Goal: Find specific page/section: Find specific page/section

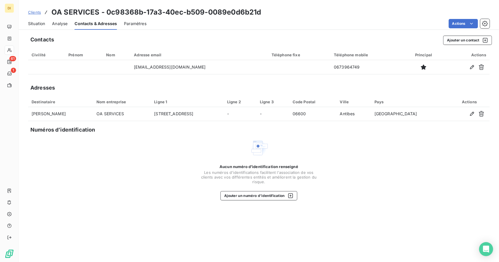
click at [35, 12] on span "Clients" at bounding box center [34, 12] width 13 height 5
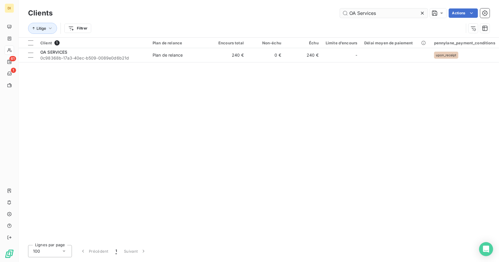
click at [368, 11] on input "OA Services" at bounding box center [384, 12] width 88 height 9
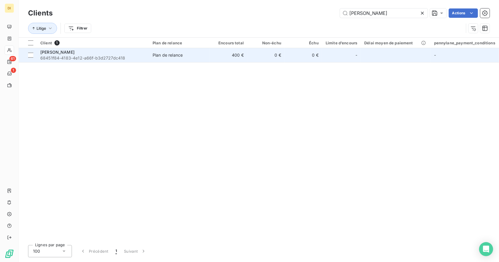
type input "[PERSON_NAME]"
click at [245, 53] on td "400 €" at bounding box center [228, 55] width 37 height 14
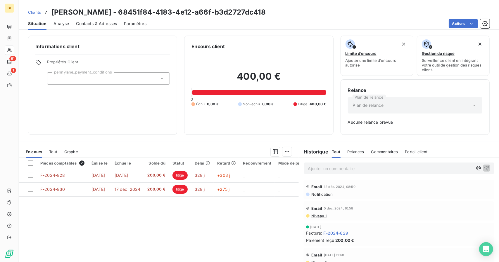
click at [104, 25] on span "Contacts & Adresses" at bounding box center [96, 24] width 41 height 6
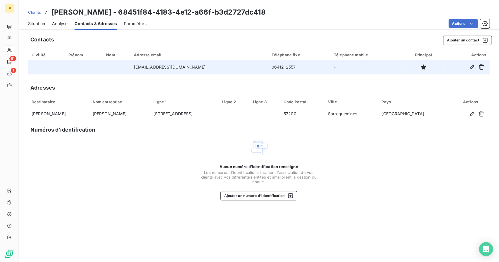
click at [161, 66] on td "[EMAIL_ADDRESS][DOMAIN_NAME]" at bounding box center [198, 67] width 137 height 14
copy td "[EMAIL_ADDRESS][DOMAIN_NAME]"
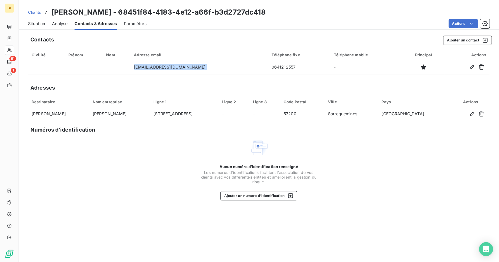
click at [38, 13] on span "Clients" at bounding box center [34, 12] width 13 height 5
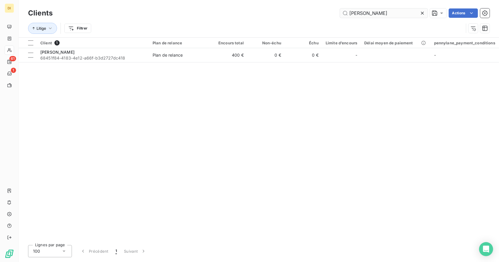
click at [362, 16] on input "[PERSON_NAME]" at bounding box center [384, 12] width 88 height 9
type input "$"
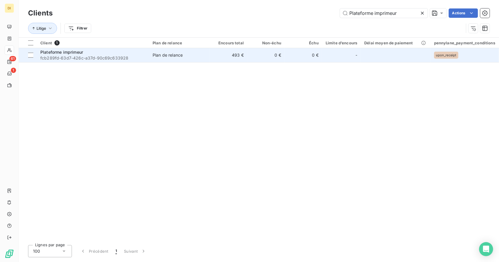
type input "Plateforme imprimeur"
click at [205, 50] on td "Plan de relance" at bounding box center [179, 55] width 61 height 14
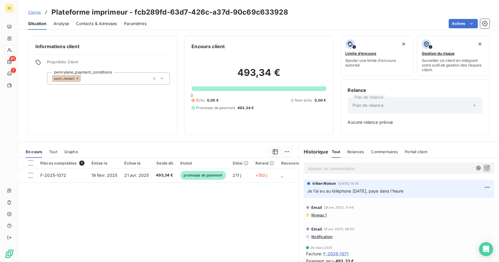
click at [31, 11] on span "Clients" at bounding box center [34, 12] width 13 height 5
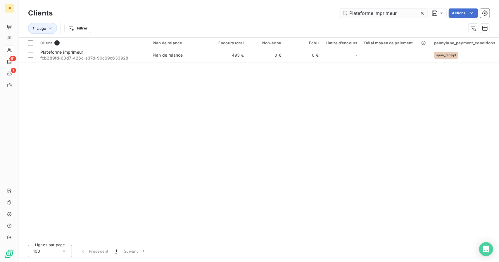
click at [361, 10] on input "Plateforme imprimeur" at bounding box center [384, 12] width 88 height 9
type input "*"
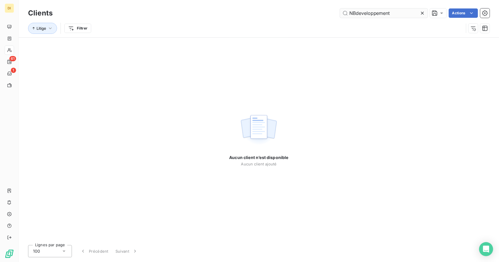
click at [356, 12] on input "NBdeveloppement" at bounding box center [384, 12] width 88 height 9
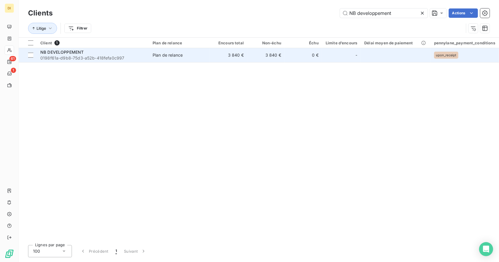
type input "NB developpement"
click at [184, 58] on td "Plan de relance" at bounding box center [179, 55] width 61 height 14
